Goal: Information Seeking & Learning: Learn about a topic

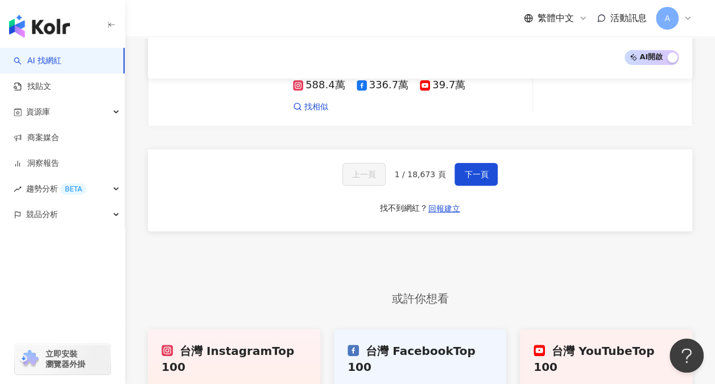
scroll to position [2196, 0]
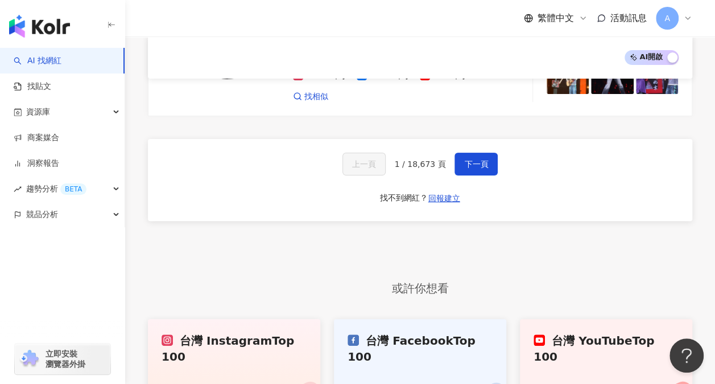
click at [283, 319] on link "台灣 Instagram Top 100" at bounding box center [234, 371] width 172 height 105
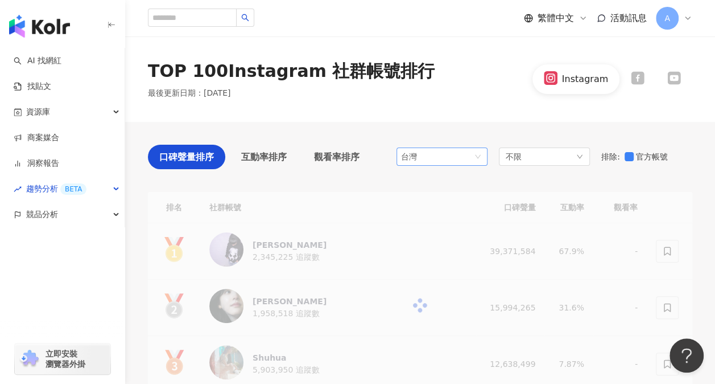
click at [483, 158] on span "台灣" at bounding box center [442, 156] width 82 height 17
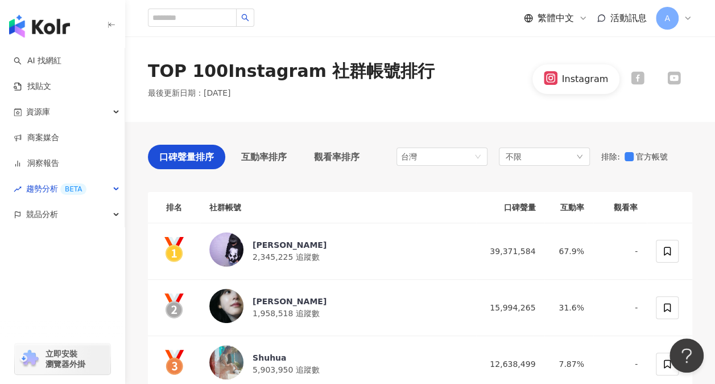
click at [583, 157] on div "不限" at bounding box center [544, 156] width 91 height 18
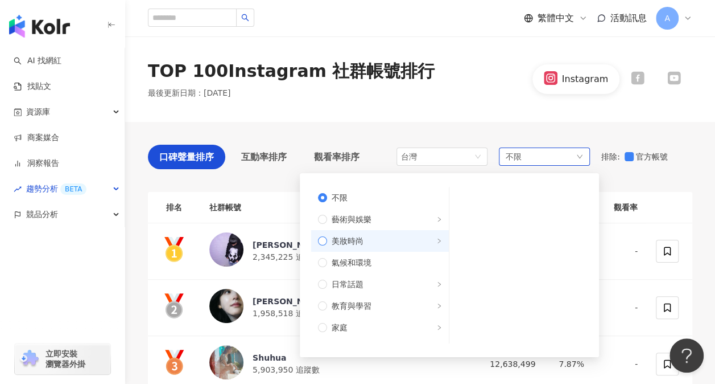
click at [354, 244] on span "美妝時尚" at bounding box center [348, 240] width 32 height 13
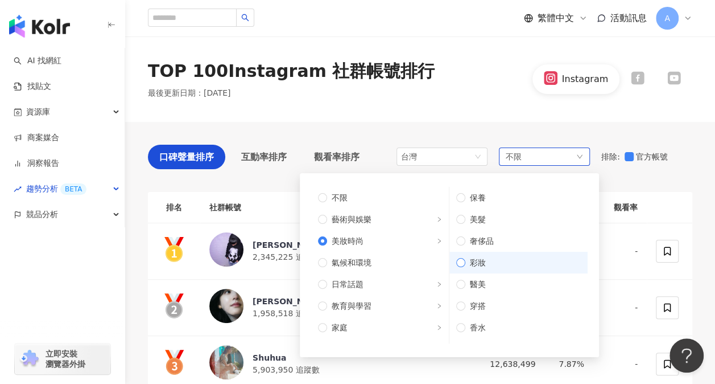
click at [488, 260] on span "彩妝" at bounding box center [523, 262] width 116 height 13
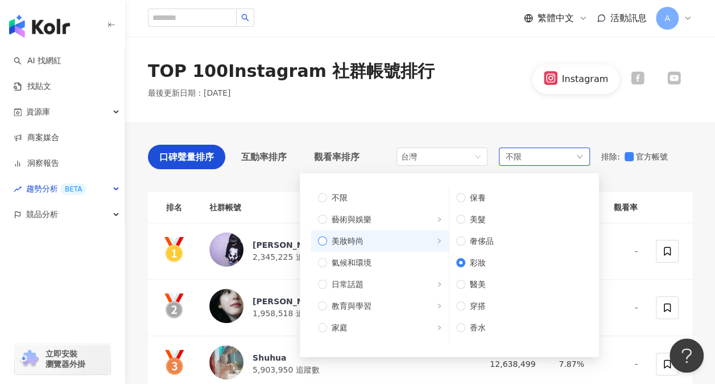
click at [370, 243] on span "美妝時尚" at bounding box center [384, 240] width 115 height 13
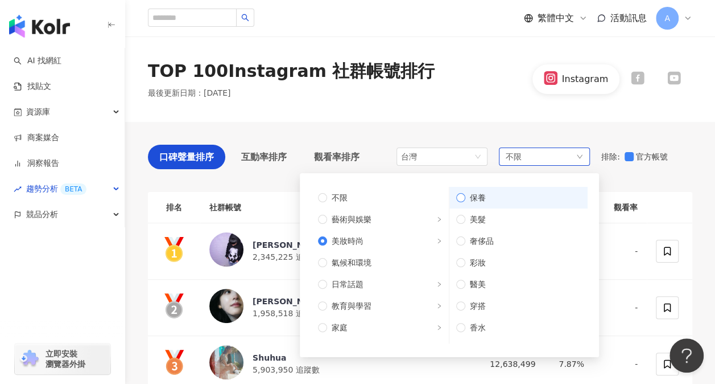
click at [481, 199] on span "保養" at bounding box center [523, 197] width 116 height 13
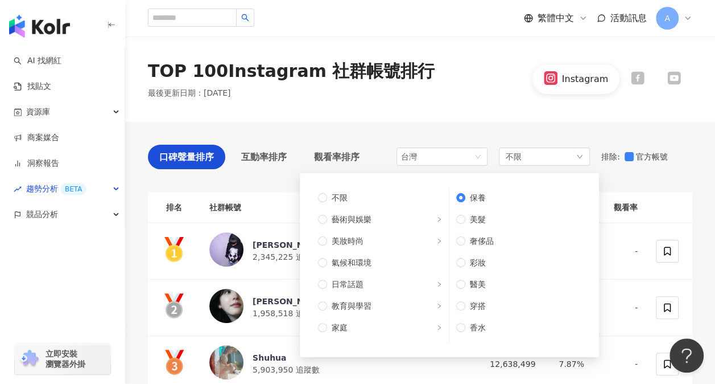
click at [494, 89] on div "TOP 100 Instagram 社群帳號排行 最後更新日期 ： [DATE] Instagram" at bounding box center [420, 79] width 590 height 40
